Goal: Transaction & Acquisition: Purchase product/service

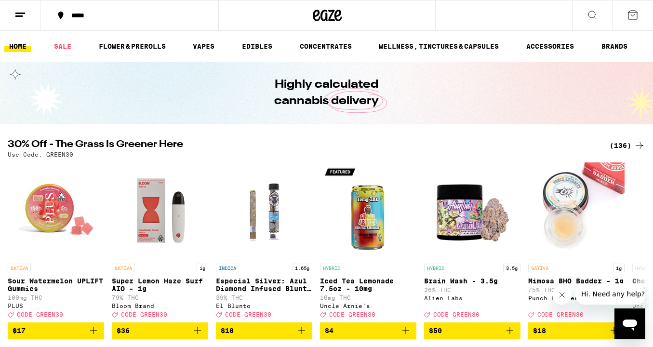
click at [107, 15] on div "*****" at bounding box center [135, 15] width 137 height 7
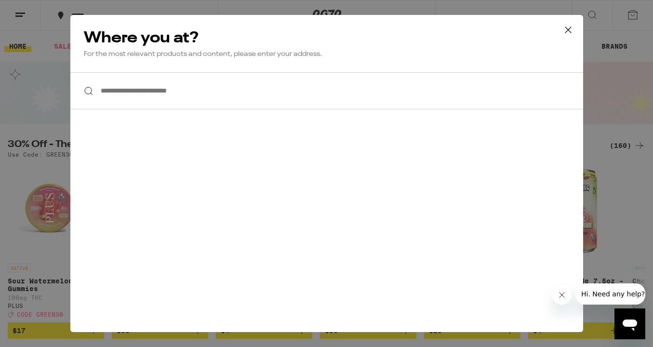
click at [179, 101] on input "**********" at bounding box center [326, 90] width 513 height 37
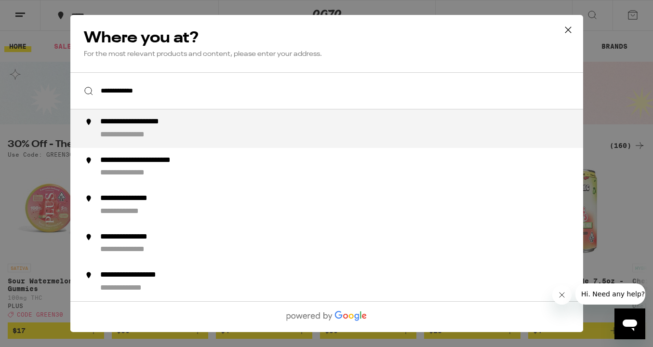
click at [203, 136] on div "**********" at bounding box center [346, 128] width 492 height 23
type input "**********"
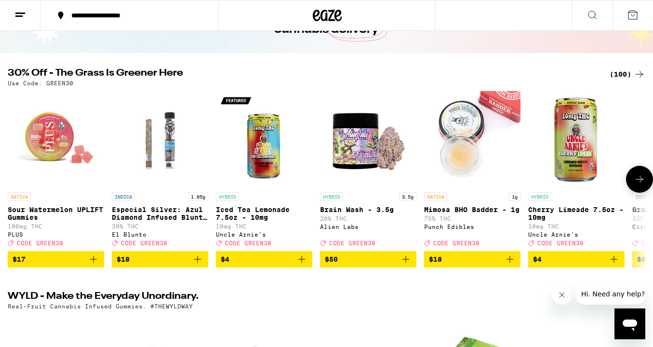
scroll to position [77, 0]
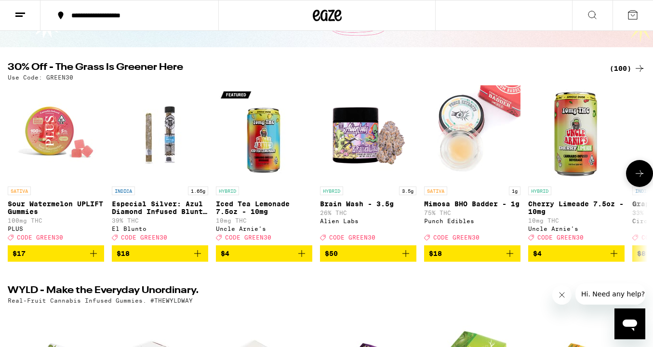
click at [643, 176] on icon at bounding box center [640, 174] width 12 height 12
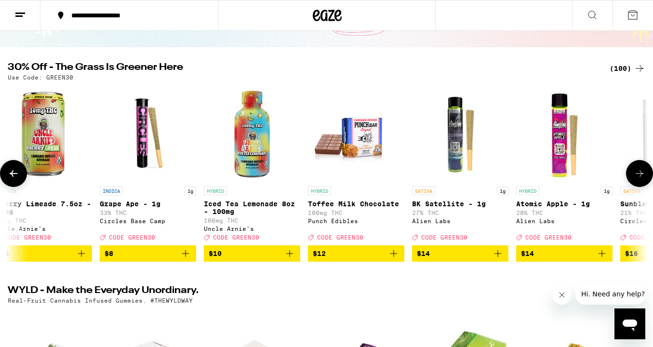
click at [643, 176] on icon at bounding box center [640, 174] width 12 height 12
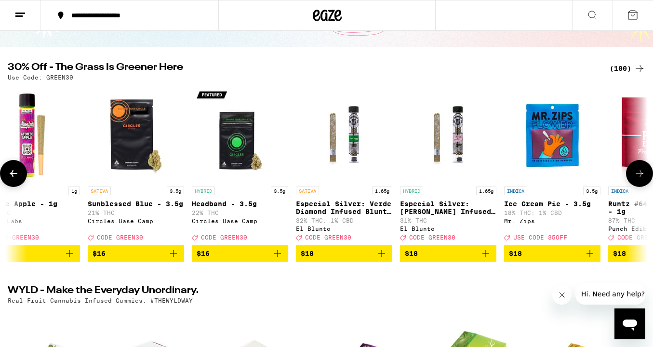
click at [643, 176] on icon at bounding box center [640, 174] width 12 height 12
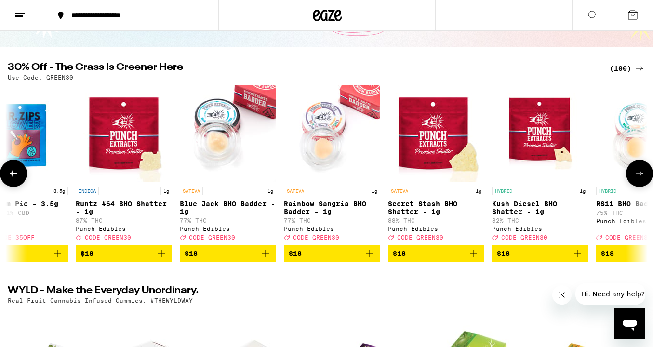
click at [643, 176] on icon at bounding box center [640, 174] width 12 height 12
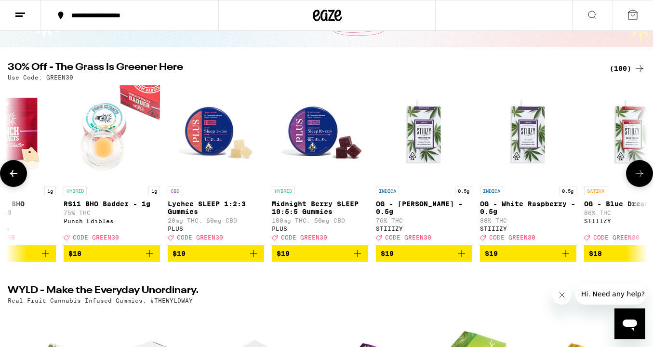
click at [643, 176] on icon at bounding box center [640, 174] width 12 height 12
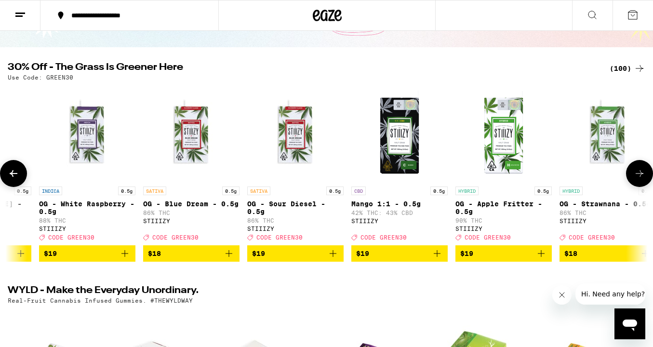
scroll to position [0, 2663]
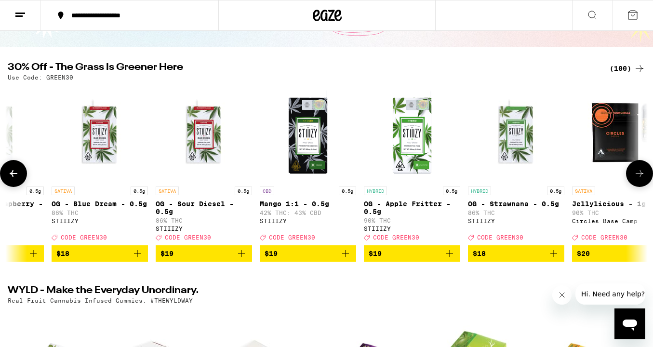
click at [643, 176] on icon at bounding box center [640, 174] width 12 height 12
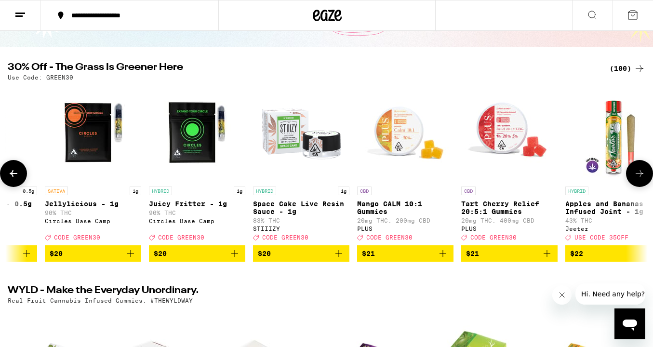
click at [643, 176] on icon at bounding box center [640, 174] width 12 height 12
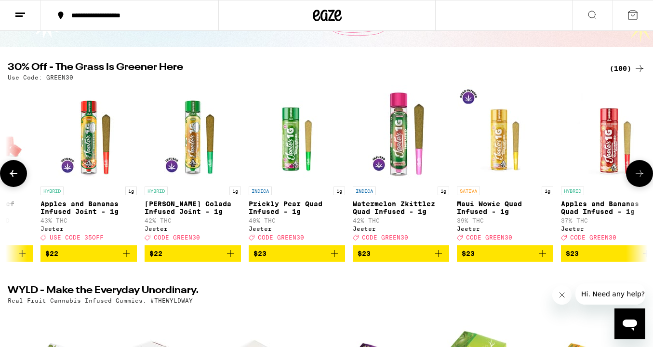
click at [643, 176] on icon at bounding box center [640, 174] width 12 height 12
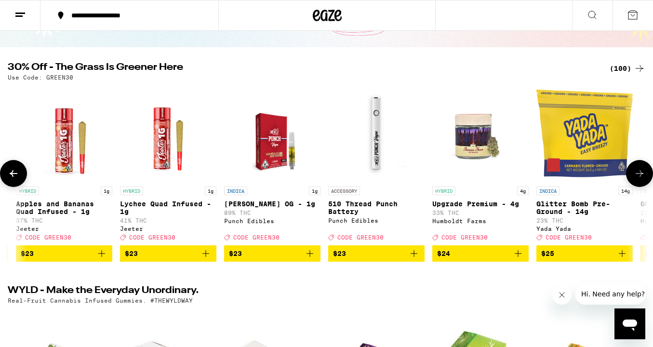
click at [643, 176] on icon at bounding box center [640, 174] width 12 height 12
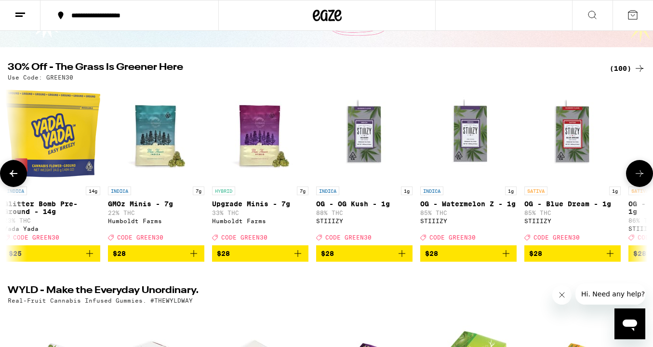
click at [643, 176] on icon at bounding box center [640, 174] width 12 height 12
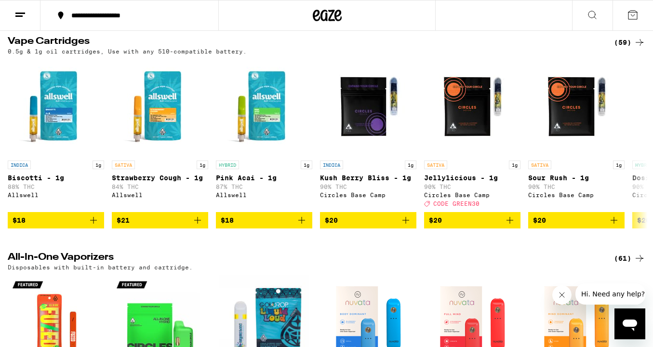
scroll to position [1427, 0]
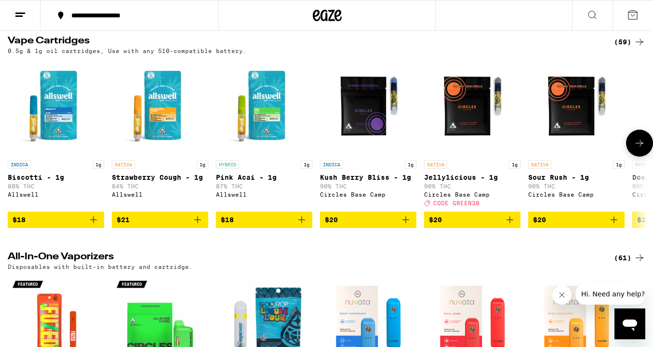
click at [155, 155] on img "Open page for Strawberry Cough - 1g from Allswell" at bounding box center [160, 107] width 96 height 96
click at [596, 9] on icon at bounding box center [593, 15] width 12 height 12
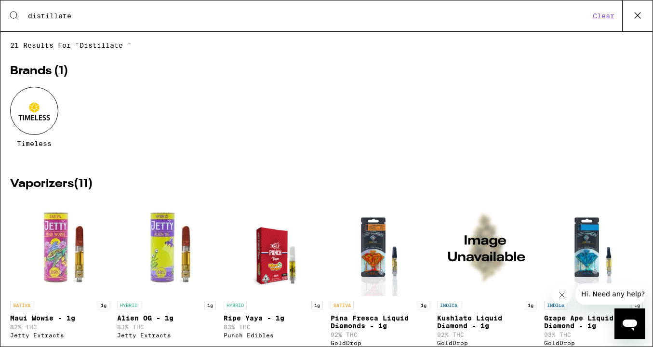
type input "distillate"
click at [250, 115] on div "Timeless" at bounding box center [326, 124] width 633 height 75
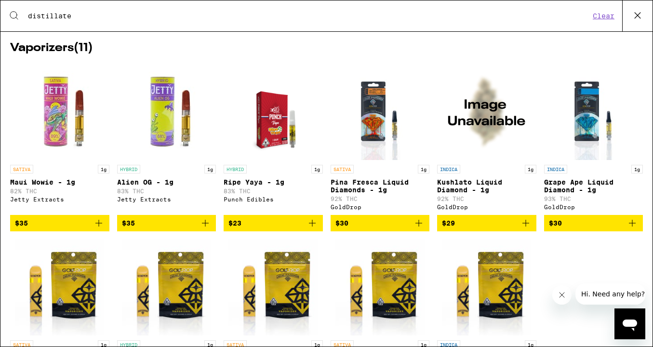
scroll to position [135, 0]
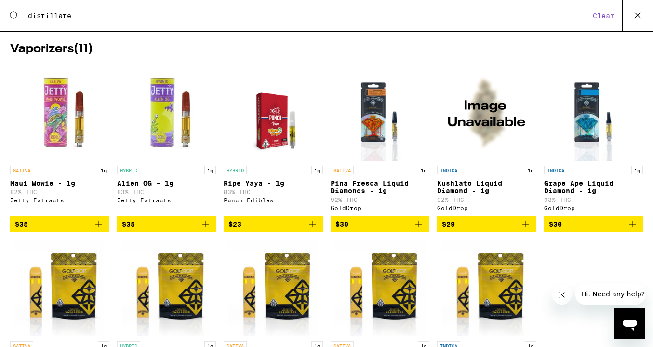
click at [35, 230] on span "$35" at bounding box center [60, 224] width 90 height 12
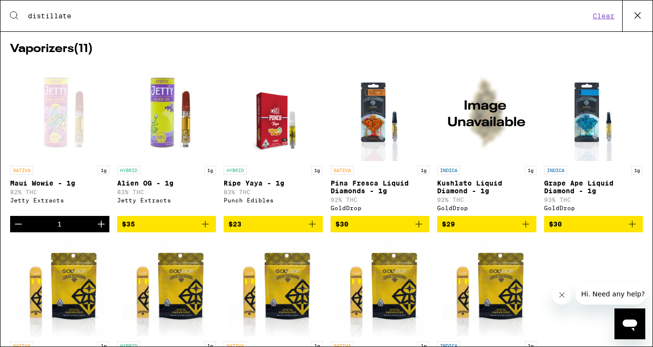
click at [167, 230] on span "$35" at bounding box center [167, 224] width 90 height 12
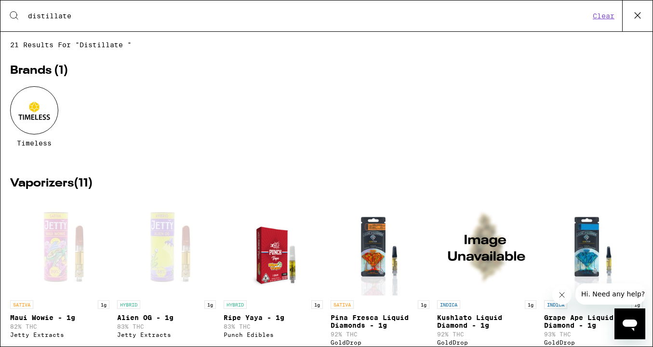
scroll to position [0, 0]
click at [638, 14] on icon at bounding box center [638, 15] width 14 height 14
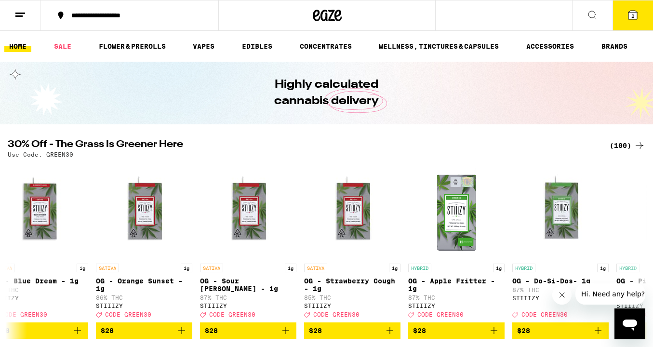
click at [638, 14] on icon at bounding box center [633, 15] width 12 height 12
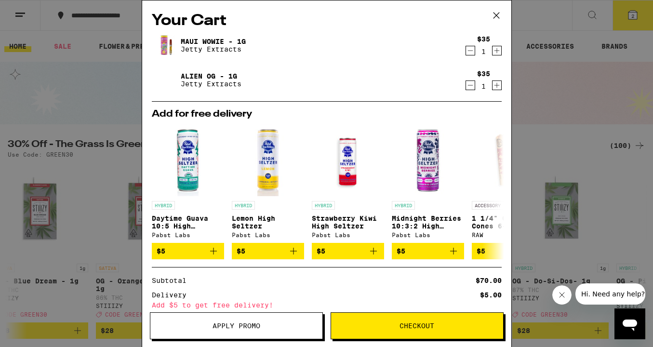
click at [476, 108] on div "Add for free delivery HYBRID Daytime Guava 10:5 High [PERSON_NAME] [PERSON_NAME…" at bounding box center [327, 184] width 350 height 166
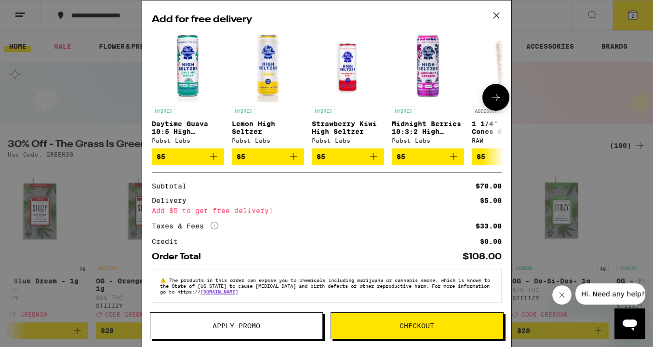
scroll to position [96, 0]
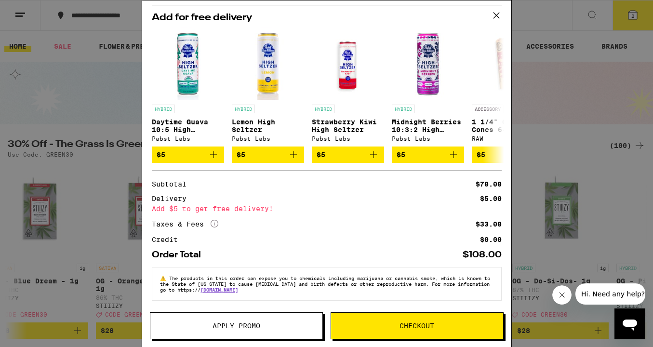
click at [492, 16] on icon at bounding box center [496, 15] width 14 height 14
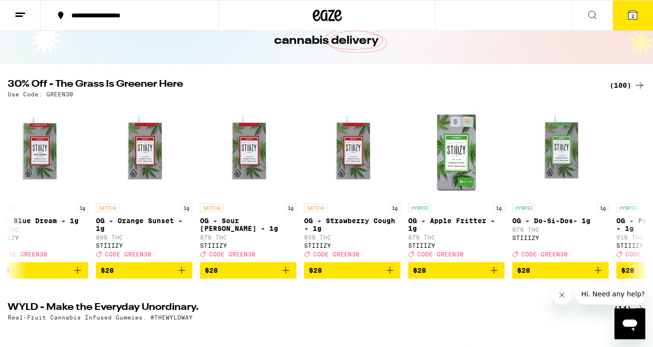
scroll to position [96, 0]
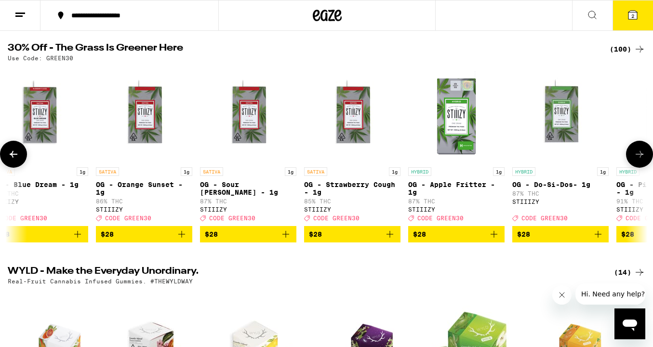
click at [638, 152] on icon at bounding box center [640, 154] width 12 height 12
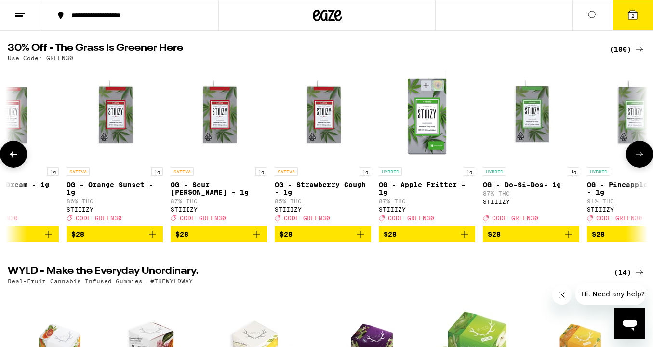
click at [638, 152] on icon at bounding box center [640, 154] width 12 height 12
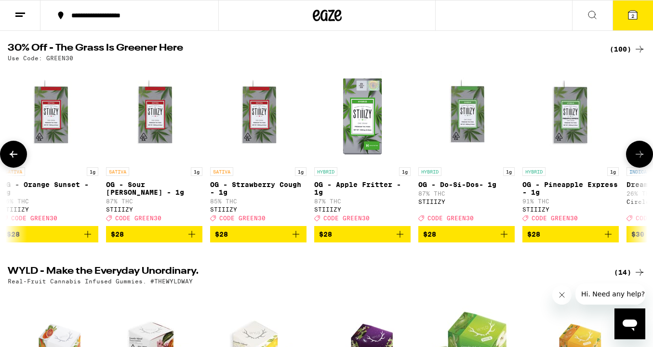
click at [638, 152] on icon at bounding box center [640, 154] width 12 height 12
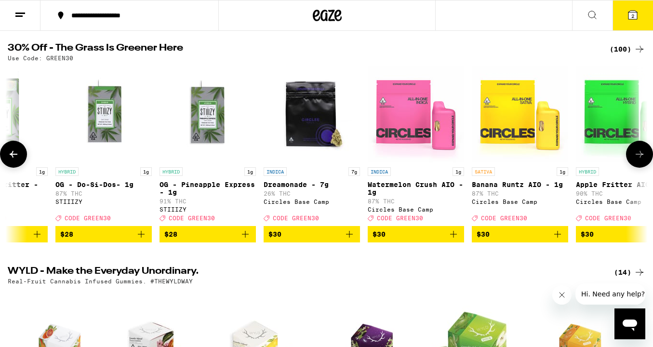
click at [638, 152] on icon at bounding box center [640, 154] width 12 height 12
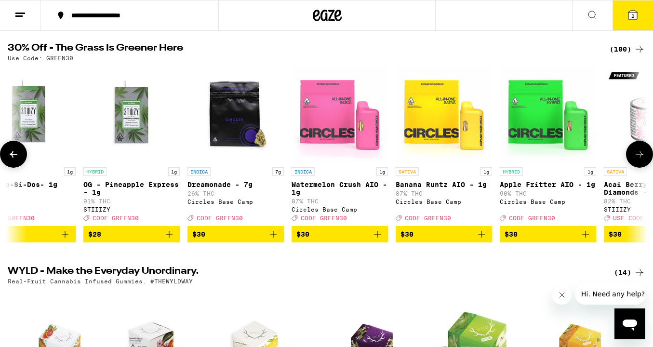
click at [638, 152] on icon at bounding box center [640, 154] width 12 height 12
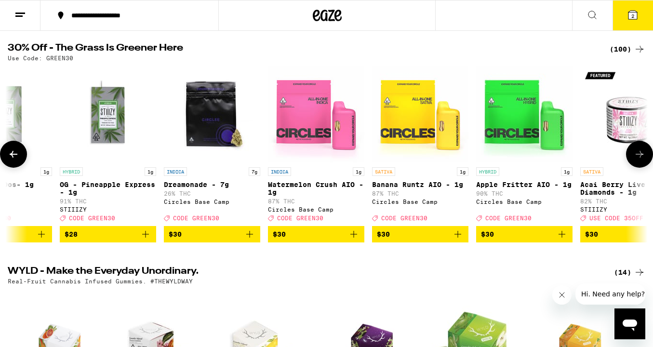
click at [638, 152] on icon at bounding box center [640, 154] width 12 height 12
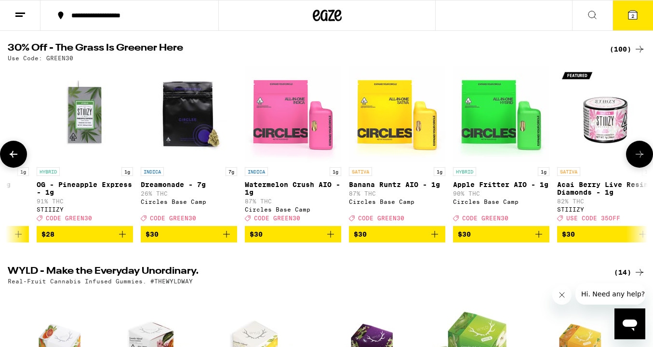
click at [638, 152] on icon at bounding box center [640, 154] width 12 height 12
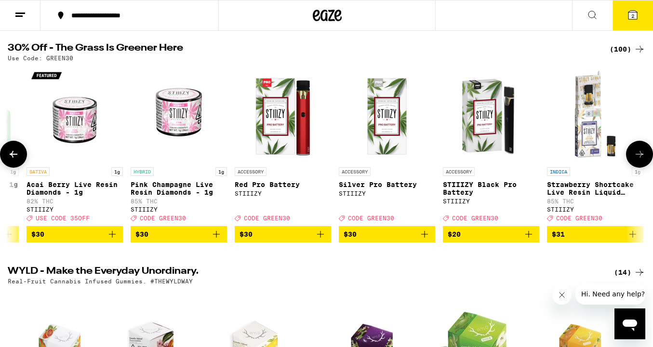
scroll to position [0, 6458]
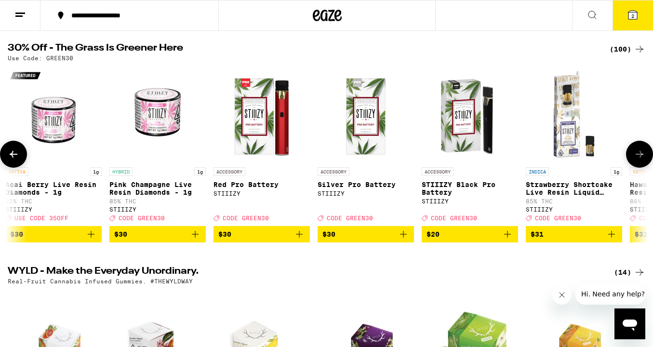
click at [13, 153] on icon at bounding box center [14, 154] width 12 height 12
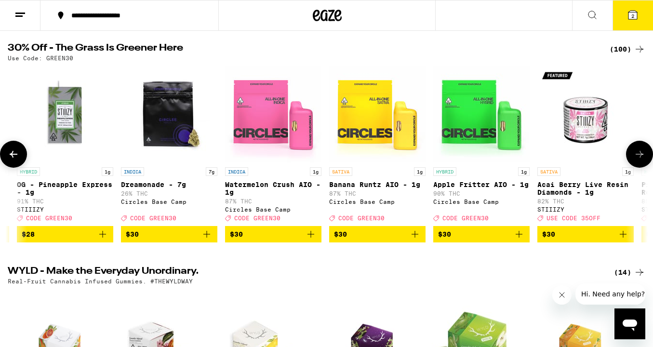
scroll to position [0, 5925]
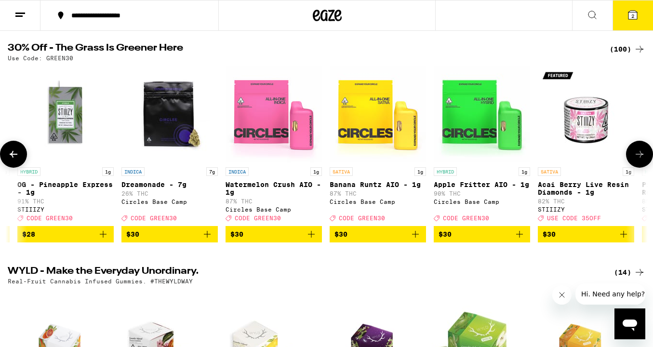
click at [643, 155] on icon at bounding box center [640, 154] width 12 height 12
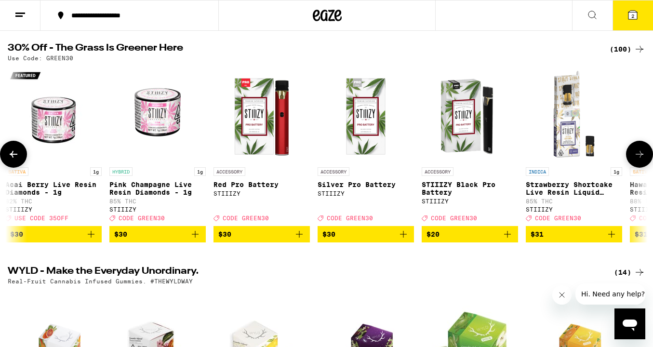
click at [643, 155] on icon at bounding box center [640, 154] width 12 height 12
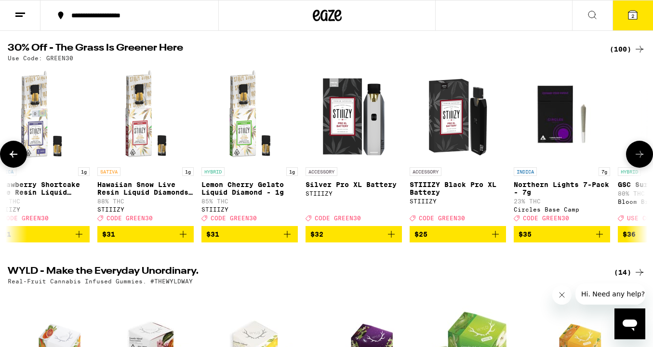
click at [643, 155] on icon at bounding box center [640, 154] width 12 height 12
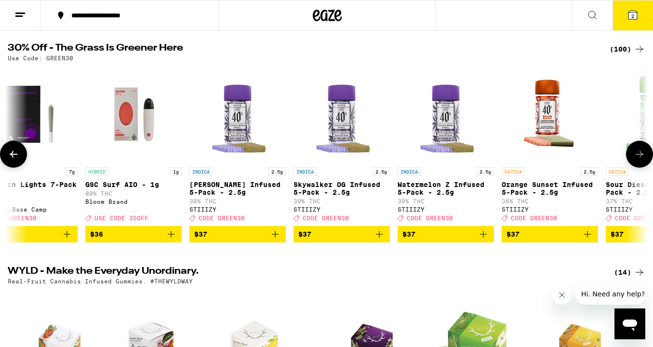
click at [643, 155] on icon at bounding box center [640, 154] width 12 height 12
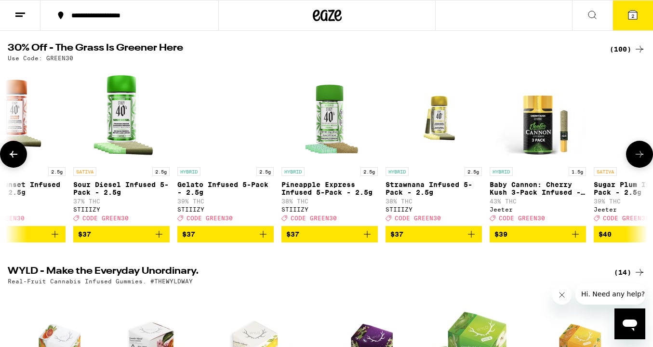
click at [643, 155] on icon at bounding box center [640, 154] width 12 height 12
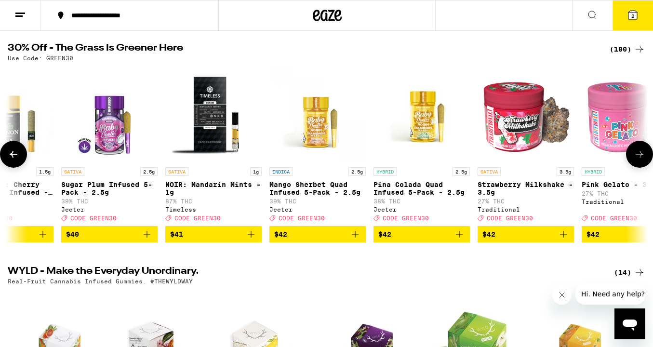
click at [643, 155] on icon at bounding box center [640, 154] width 12 height 12
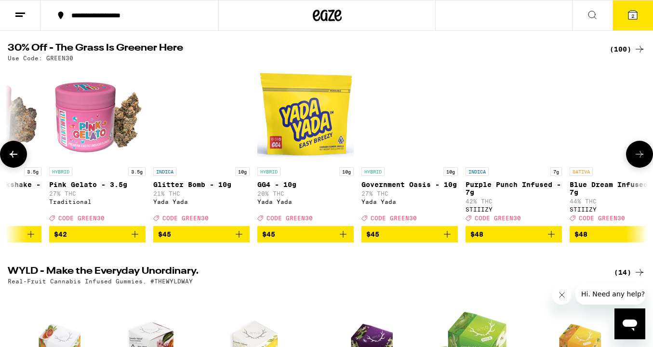
click at [643, 155] on icon at bounding box center [640, 154] width 12 height 12
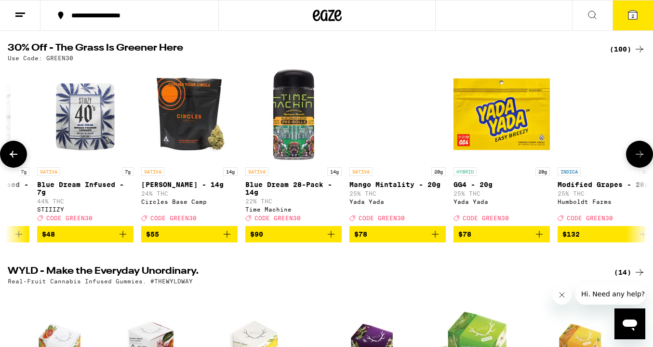
click at [643, 155] on icon at bounding box center [640, 154] width 12 height 12
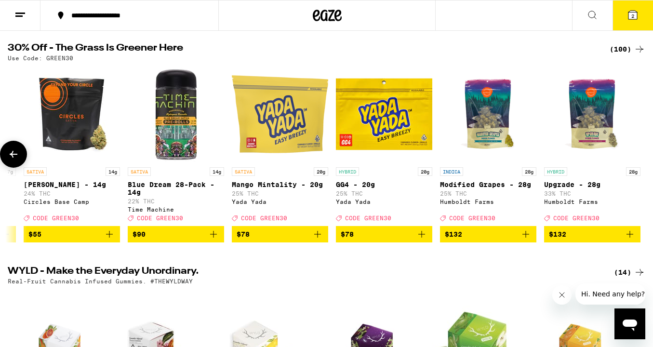
scroll to position [0, 9774]
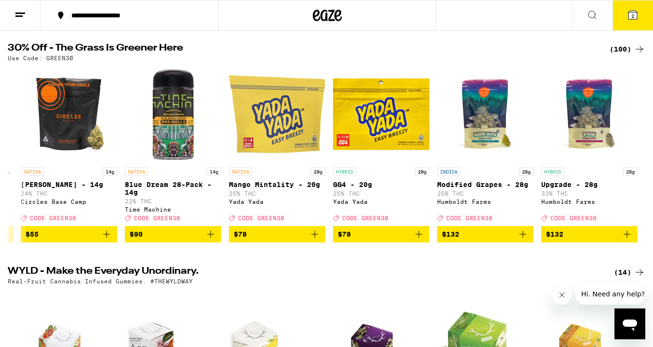
click at [638, 10] on button "2" at bounding box center [633, 15] width 40 height 30
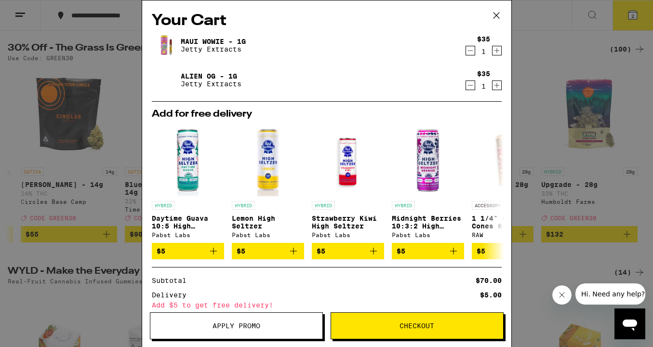
click at [366, 287] on div "Subtotal $70.00 Delivery $5.00 Add $5 to get free delivery! Taxes & Fees More I…" at bounding box center [327, 308] width 350 height 62
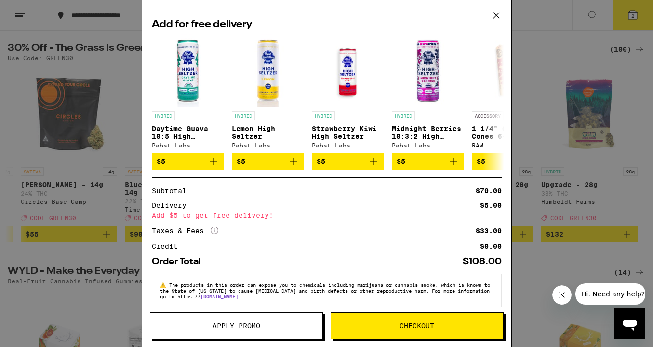
scroll to position [102, 0]
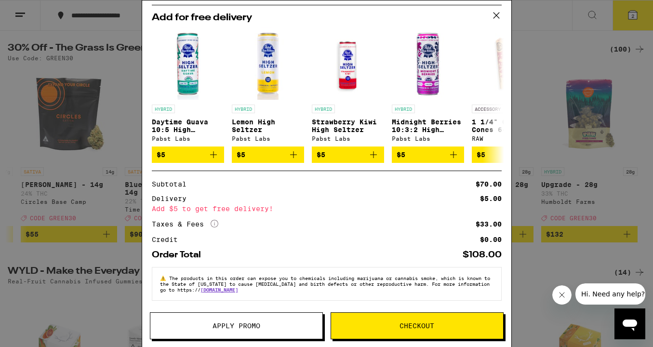
click at [407, 322] on span "Checkout" at bounding box center [417, 325] width 35 height 7
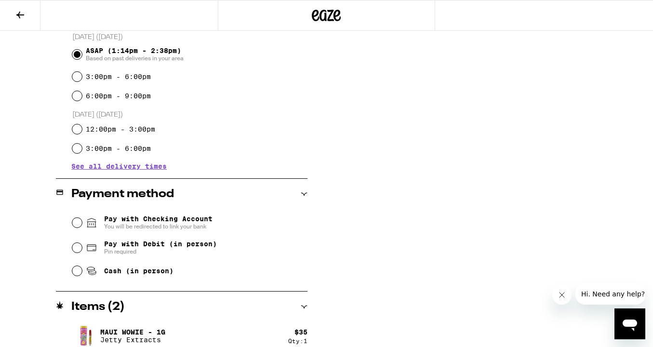
scroll to position [270, 0]
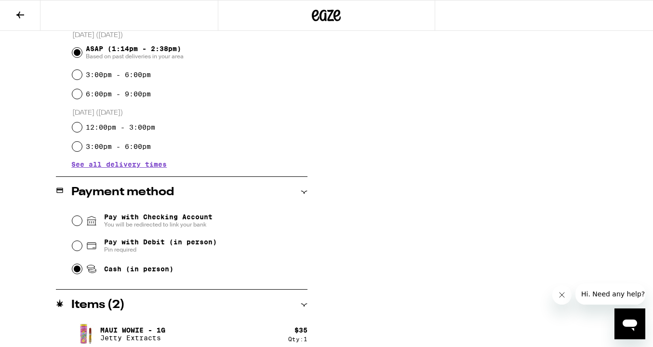
click at [79, 272] on input "Cash (in person)" at bounding box center [77, 269] width 10 height 10
radio input "true"
click at [487, 243] on div "Subtotal $70.00 Delivery $5.00 Add $5 to get free delivery! Taxes & Fees More I…" at bounding box center [500, 119] width 193 height 544
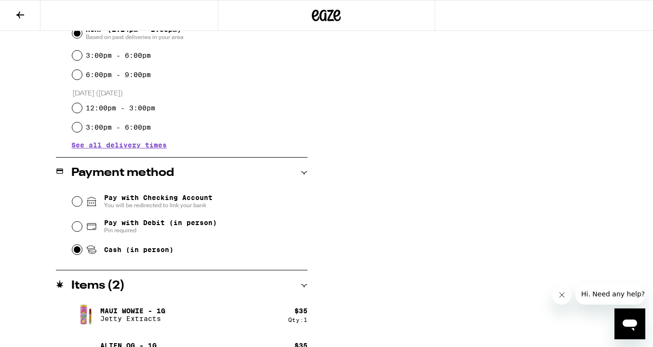
scroll to position [313, 0]
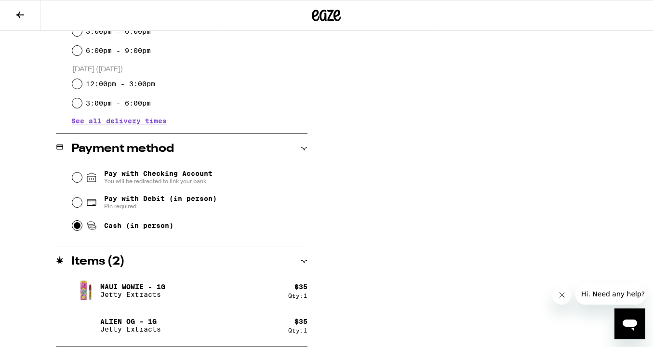
click at [486, 244] on div "Subtotal $70.00 Delivery $5.00 Add $5 to get free delivery! Taxes & Fees More I…" at bounding box center [500, 75] width 193 height 544
click at [559, 294] on icon "Close message from company" at bounding box center [562, 295] width 8 height 8
click at [510, 225] on div "Subtotal $70.00 Delivery $5.00 Add $5 to get free delivery! Taxes & Fees More I…" at bounding box center [500, 75] width 193 height 544
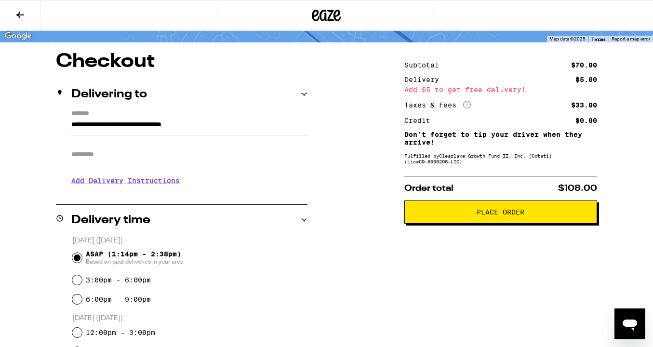
scroll to position [63, 0]
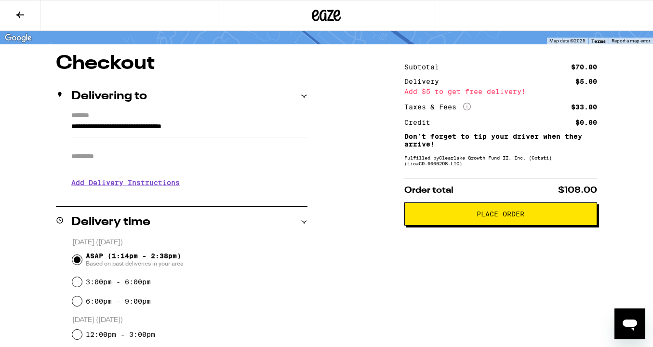
click at [520, 216] on span "Place Order" at bounding box center [501, 214] width 48 height 7
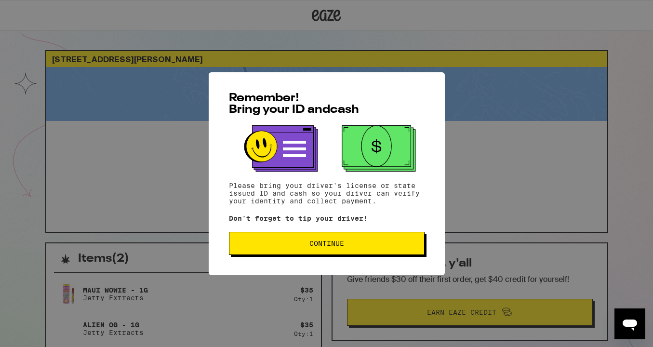
click at [324, 250] on button "Continue" at bounding box center [327, 243] width 196 height 23
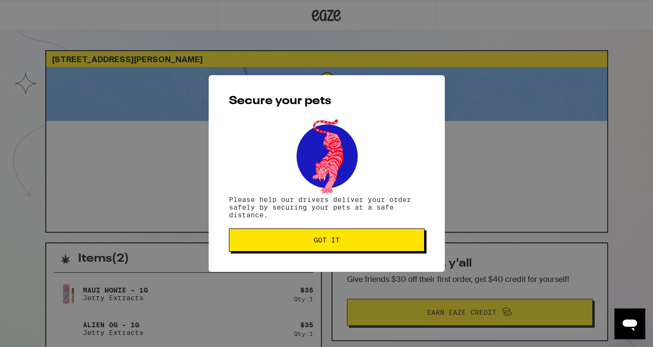
click at [324, 250] on button "Got it" at bounding box center [327, 239] width 196 height 23
